Goal: Find specific page/section: Find specific page/section

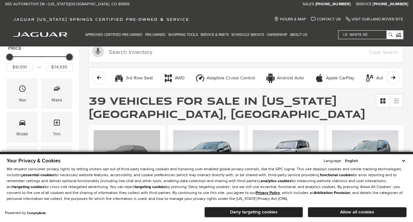
click at [403, 159] on select "English Spanish / Español English / [GEOGRAPHIC_DATA] Korean / 한국어 Vietnamese /…" at bounding box center [375, 161] width 63 height 6
click at [336, 212] on button "Allow all cookies" at bounding box center [357, 212] width 99 height 10
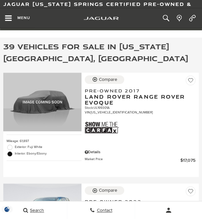
click at [161, 17] on button "Search" at bounding box center [166, 18] width 13 height 20
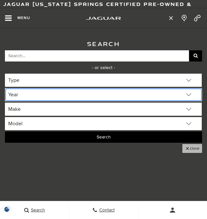
click at [100, 93] on select "Year [DATE] 2024 2023 2022 2021 2020 2018 2017 2016 2015" at bounding box center [103, 94] width 197 height 13
click at [62, 100] on select "Year [DATE] 2024 2023 2022 2021 2020 2018 2017 2016 2015" at bounding box center [103, 94] width 197 height 13
select select "2015"
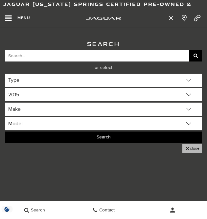
click at [55, 34] on div "Search Search Vehicles (Search...). Press enter to submit your selection. Inven…" at bounding box center [103, 90] width 207 height 125
click at [63, 54] on input "Search Vehicles (Search...). Press enter to submit your selection." at bounding box center [97, 55] width 184 height 11
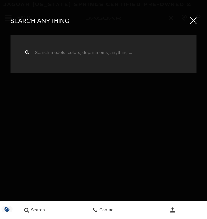
click at [63, 54] on input "text" at bounding box center [103, 52] width 167 height 16
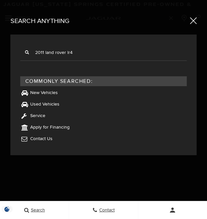
type input "2011 land rover lr4"
